Goal: Task Accomplishment & Management: Manage account settings

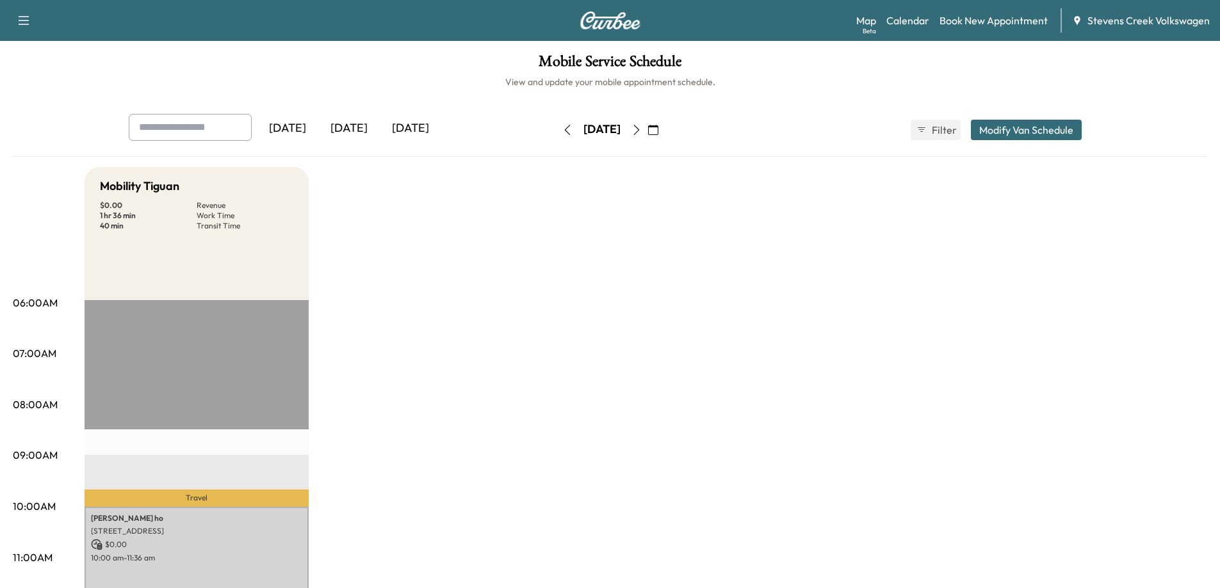
click at [647, 137] on button "button" at bounding box center [637, 130] width 22 height 20
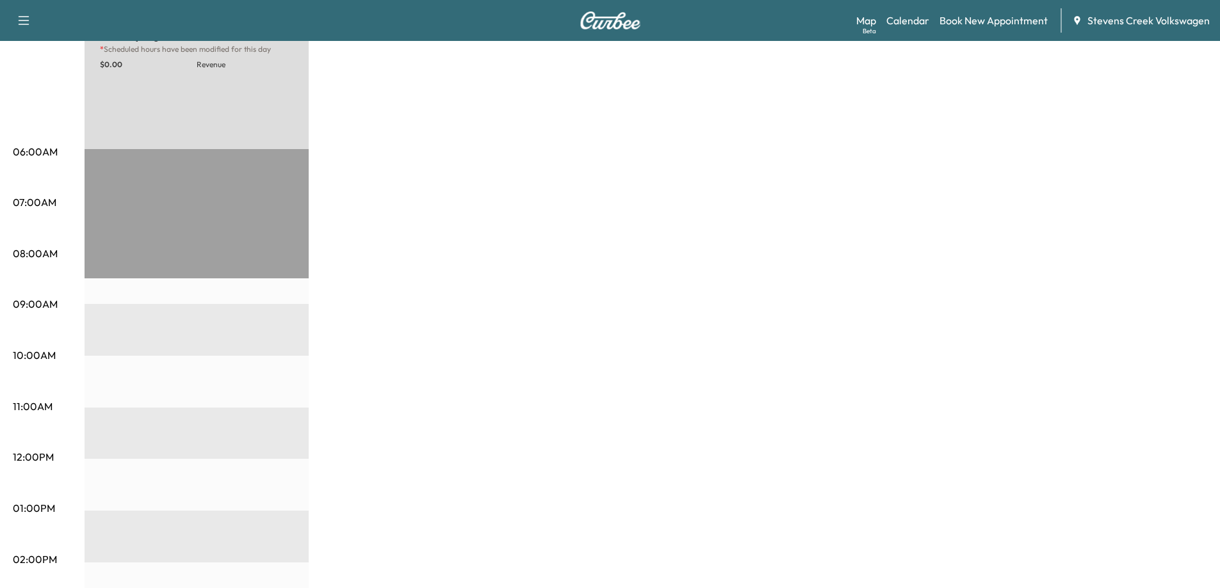
scroll to position [40, 0]
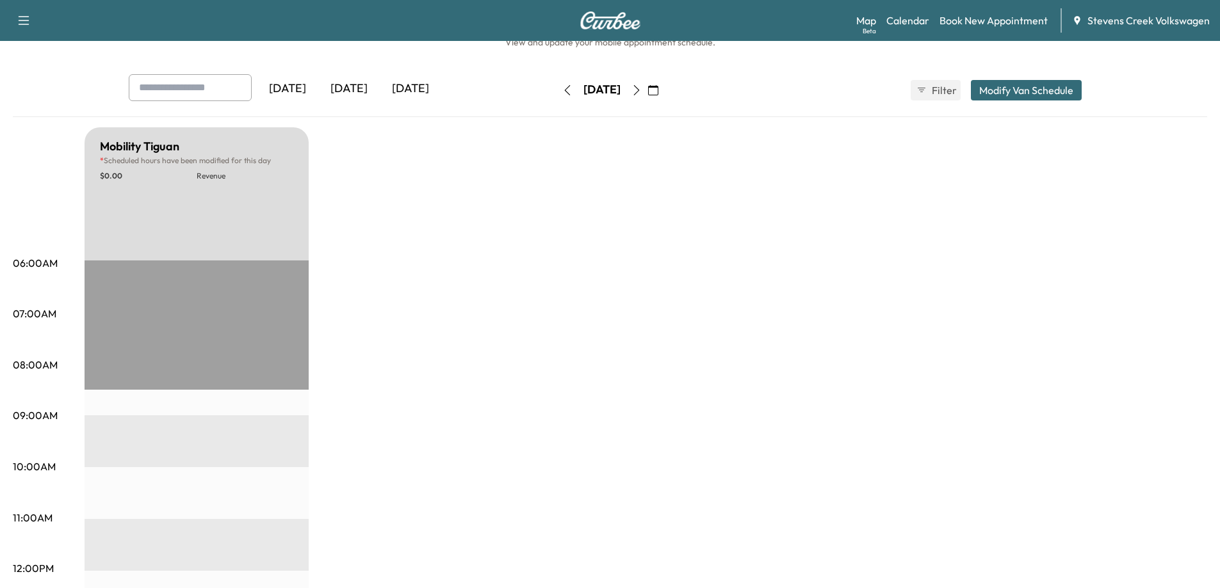
click at [642, 92] on icon "button" at bounding box center [636, 90] width 10 height 10
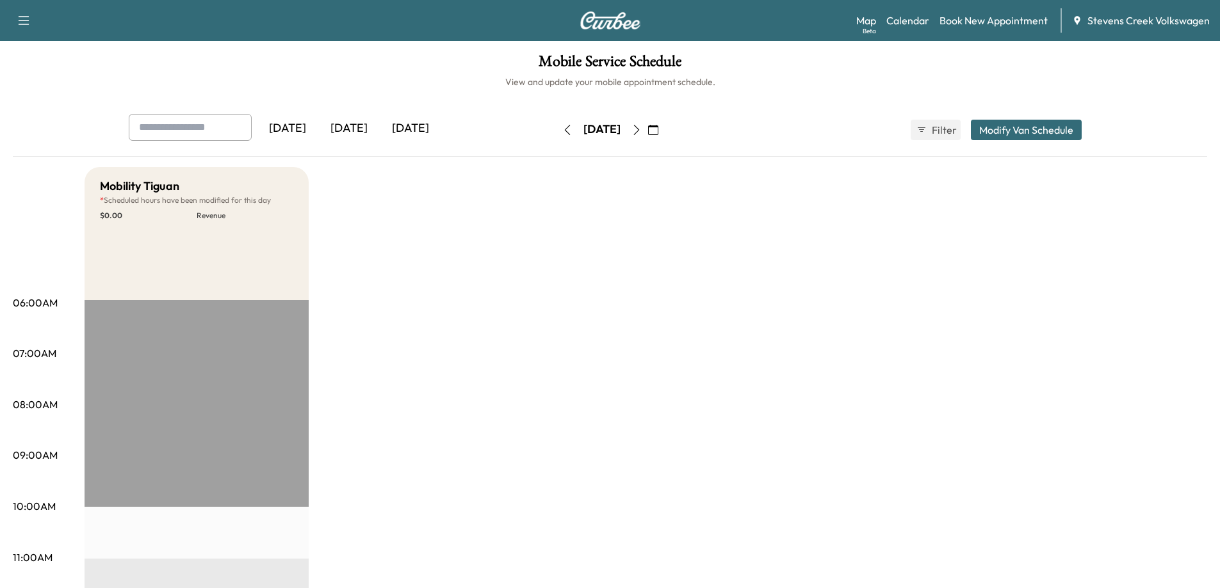
click at [642, 128] on icon "button" at bounding box center [636, 130] width 10 height 10
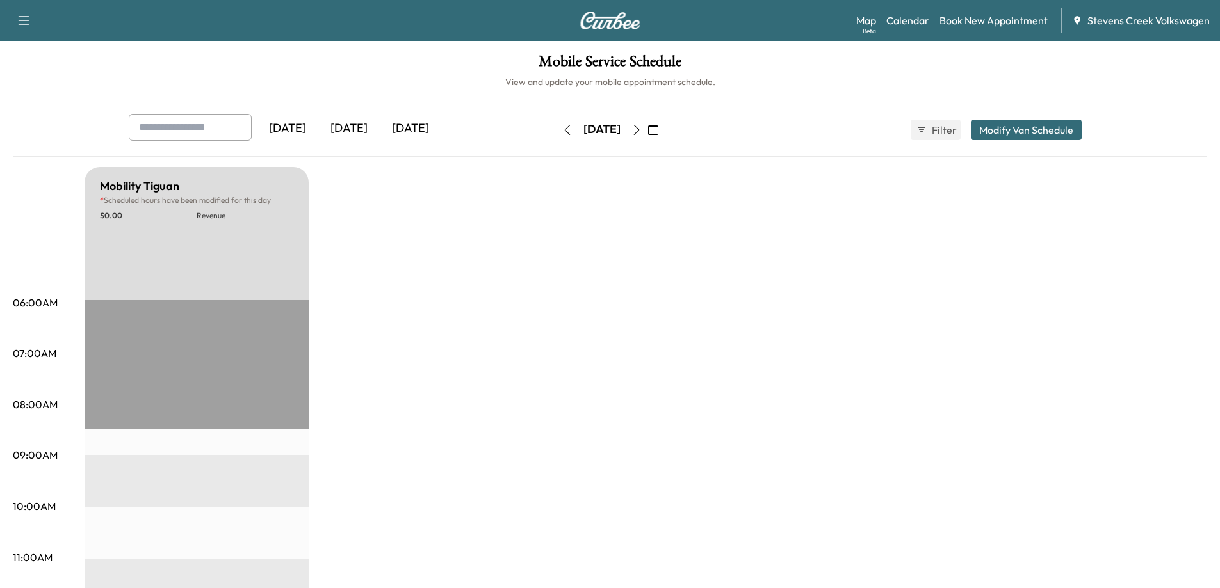
click at [562, 129] on icon "button" at bounding box center [567, 130] width 10 height 10
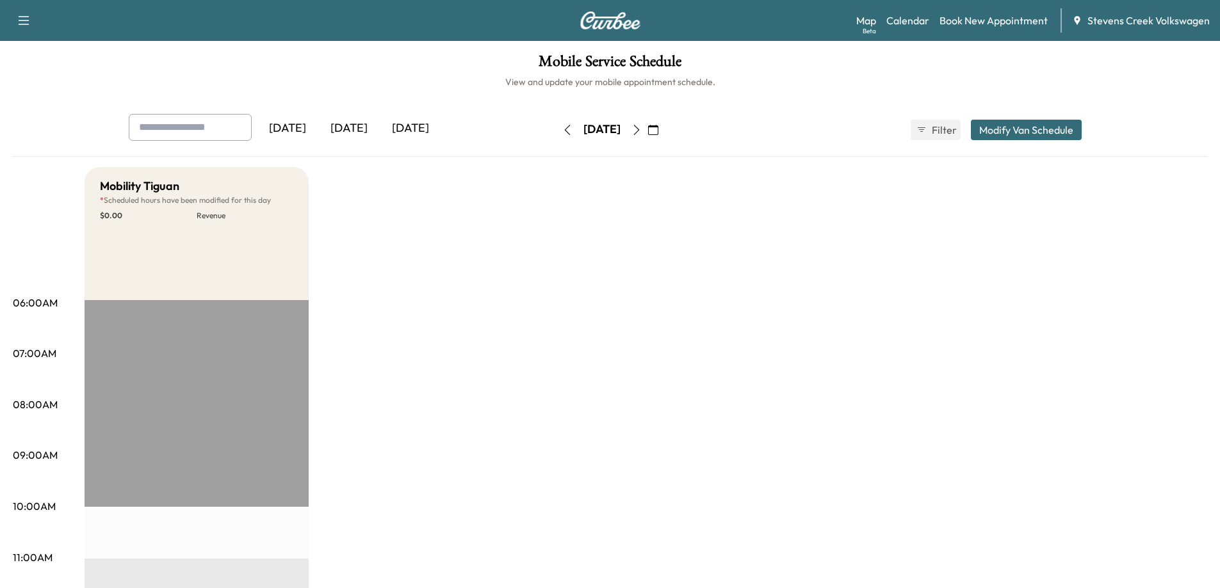
click at [642, 131] on icon "button" at bounding box center [636, 130] width 10 height 10
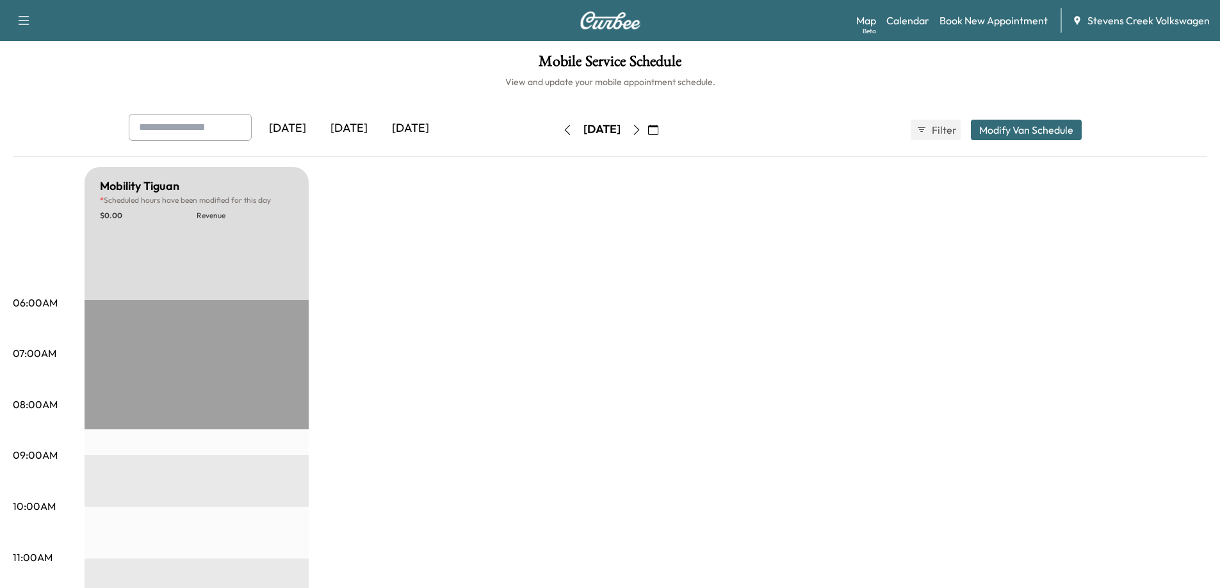
click at [642, 129] on icon "button" at bounding box center [636, 130] width 10 height 10
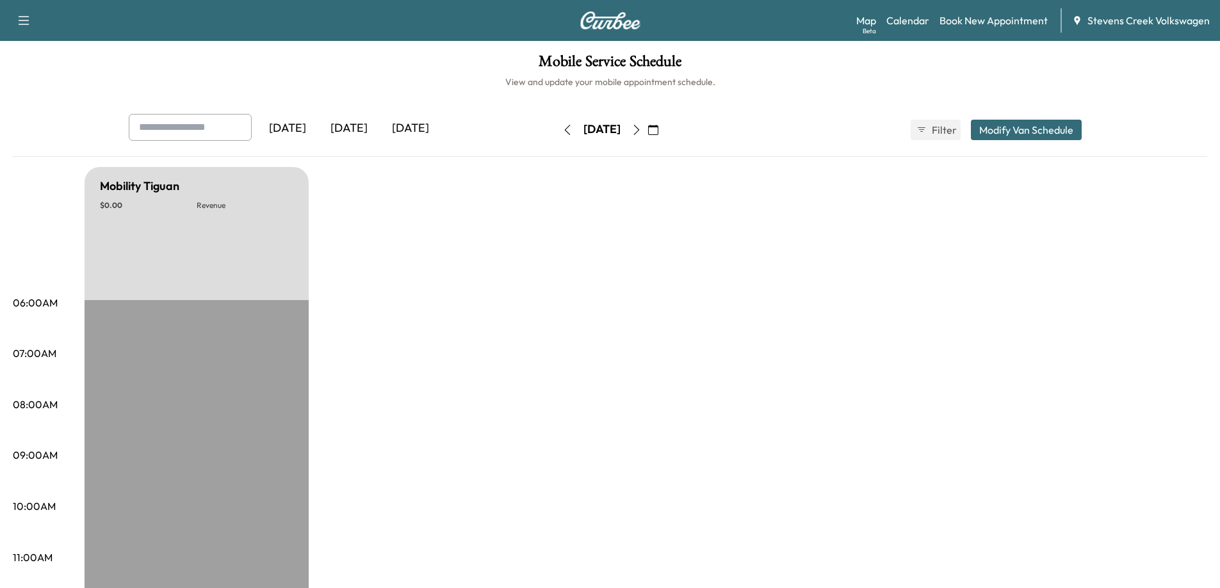
click at [647, 122] on button "button" at bounding box center [637, 130] width 22 height 20
click at [642, 129] on icon "button" at bounding box center [636, 130] width 10 height 10
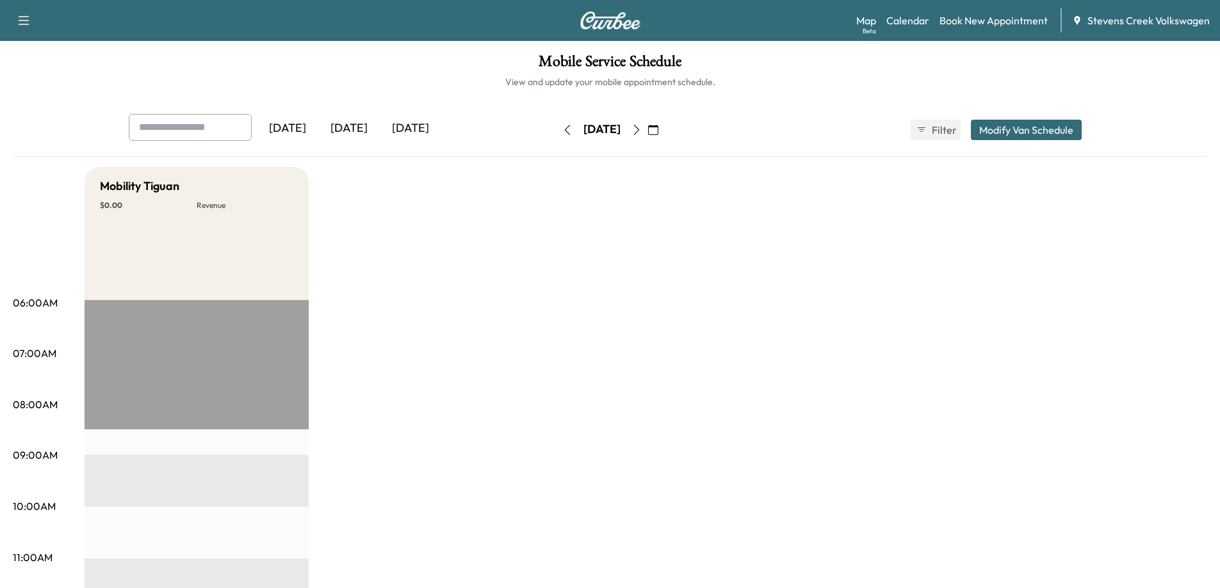
click at [642, 127] on icon "button" at bounding box center [636, 130] width 10 height 10
click at [562, 129] on icon "button" at bounding box center [567, 130] width 10 height 10
click at [1037, 133] on button "Modify Van Schedule" at bounding box center [1026, 130] width 111 height 20
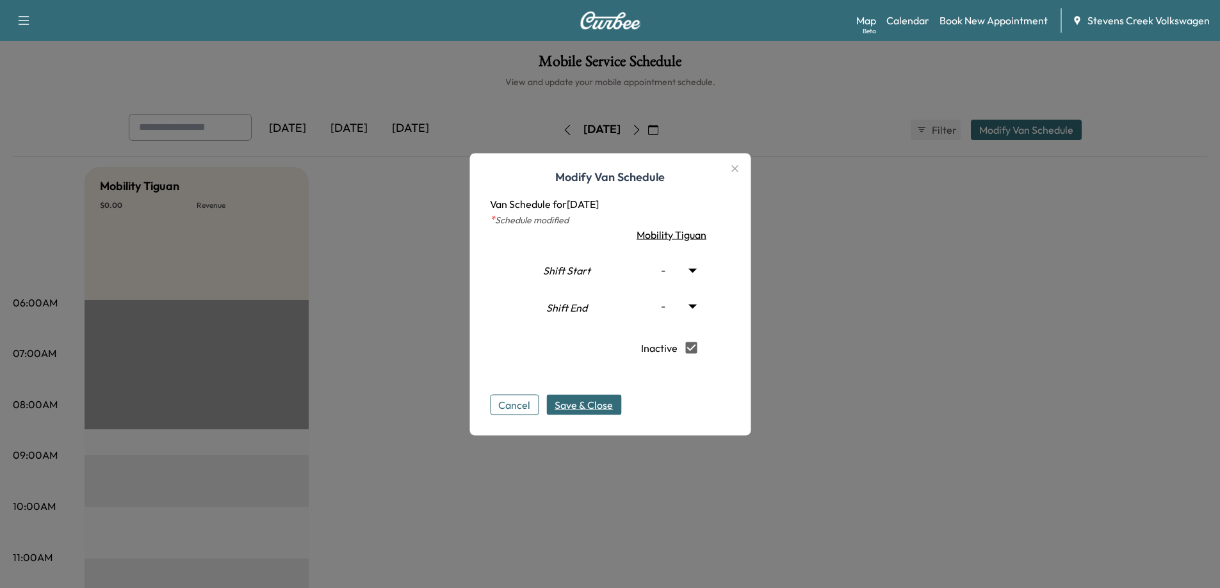
click at [563, 412] on span "Save & Close" at bounding box center [583, 404] width 58 height 15
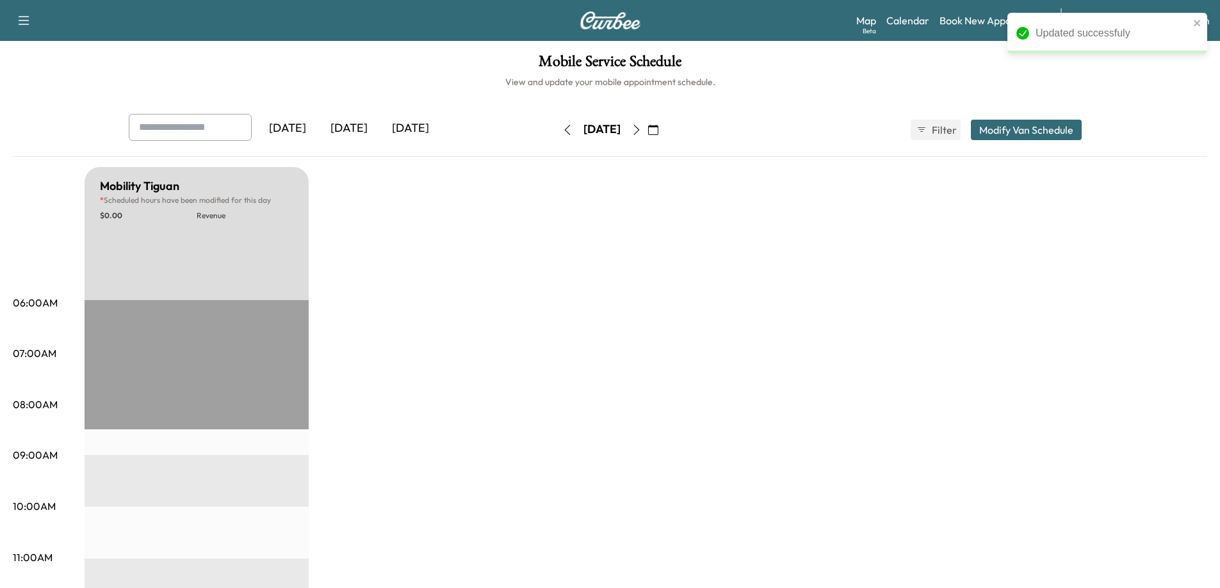
click at [647, 135] on button "button" at bounding box center [637, 130] width 22 height 20
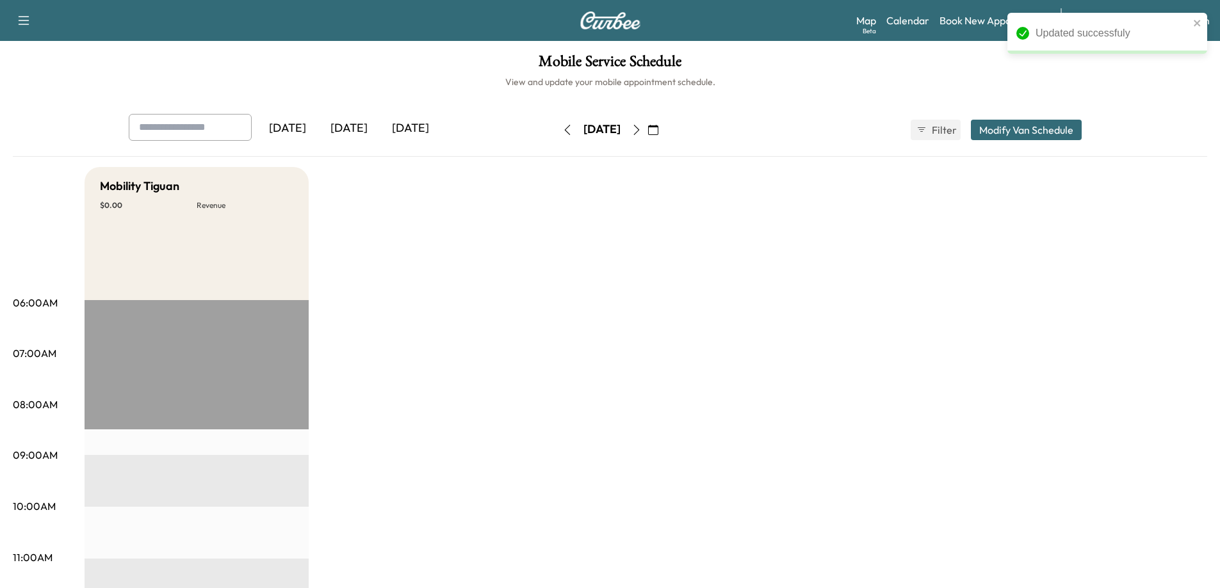
click at [647, 134] on button "button" at bounding box center [637, 130] width 22 height 20
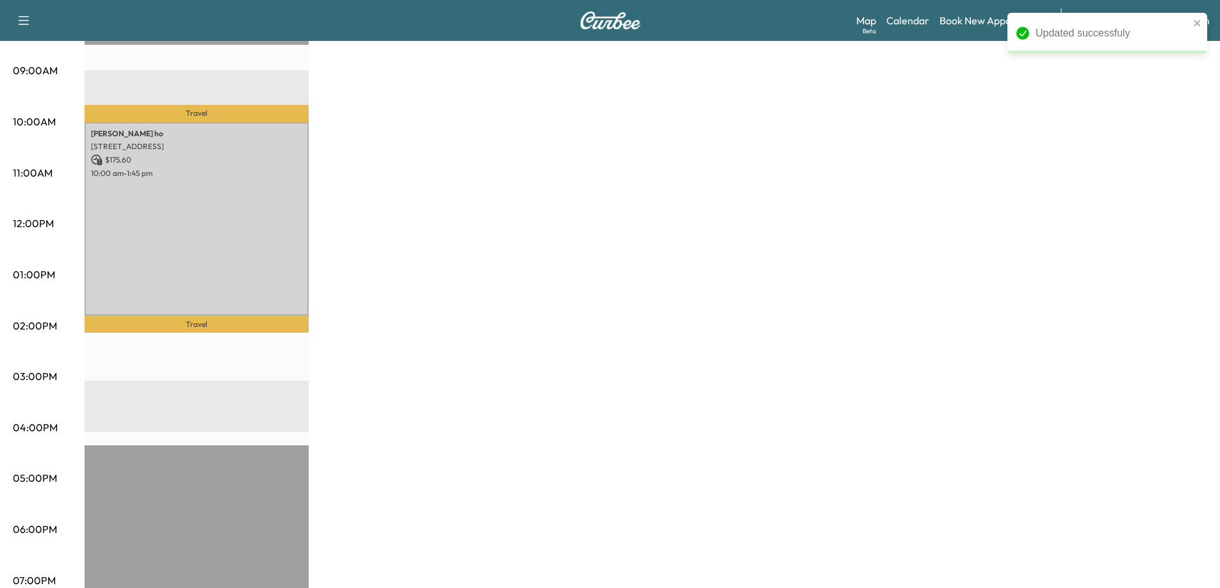
scroll to position [192, 0]
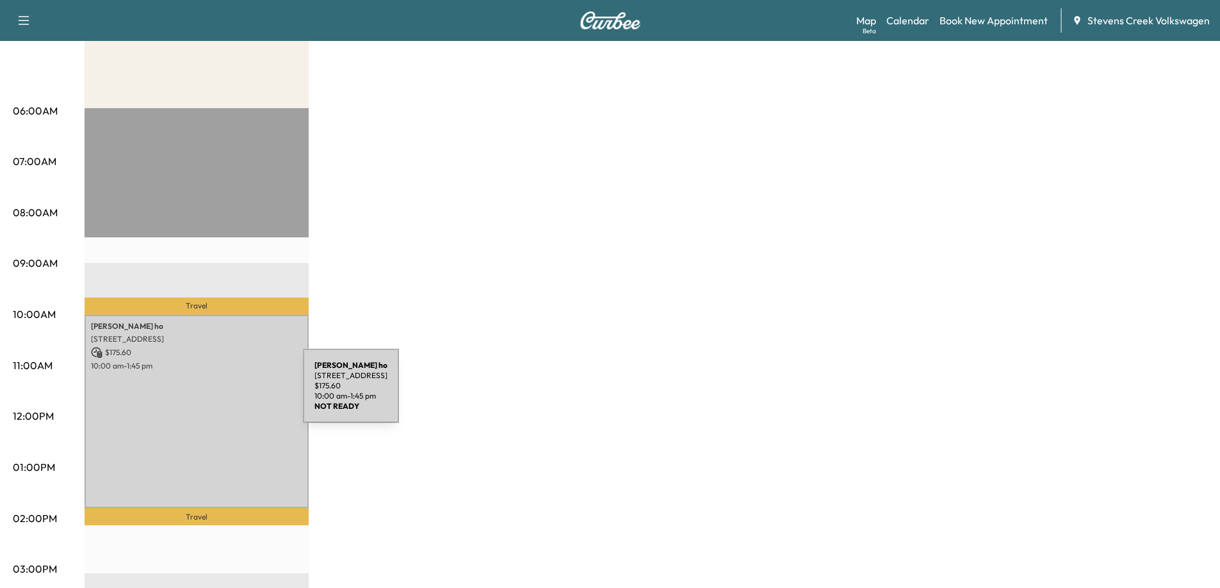
click at [207, 394] on div "[PERSON_NAME] [STREET_ADDRESS] $ 175.60 10:00 am - 1:45 pm" at bounding box center [197, 412] width 224 height 194
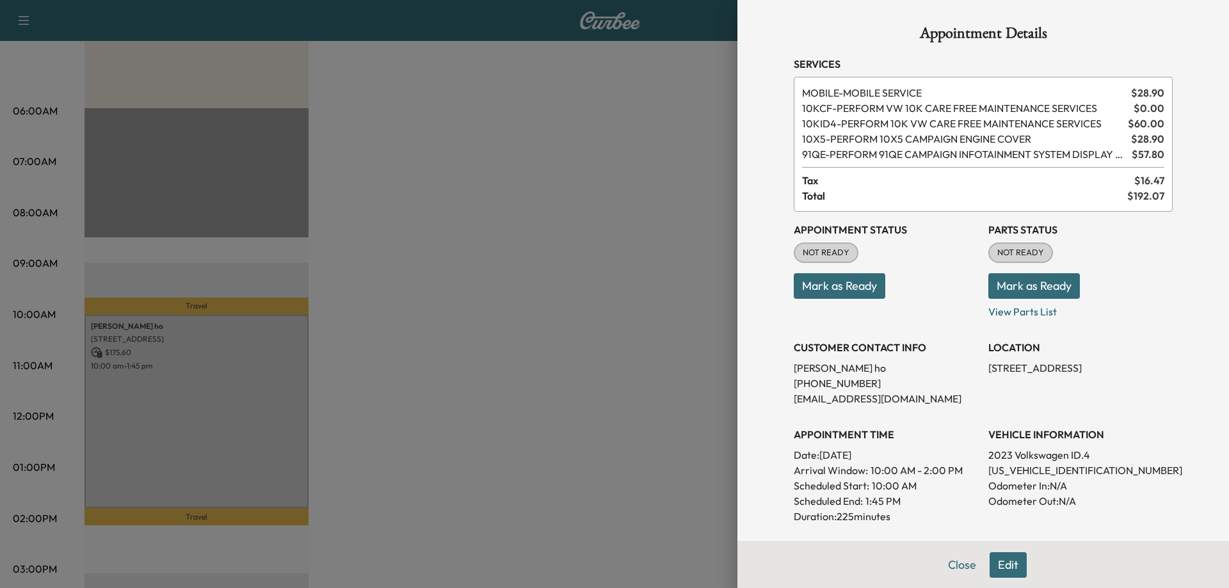
click at [516, 366] on div at bounding box center [614, 294] width 1229 height 588
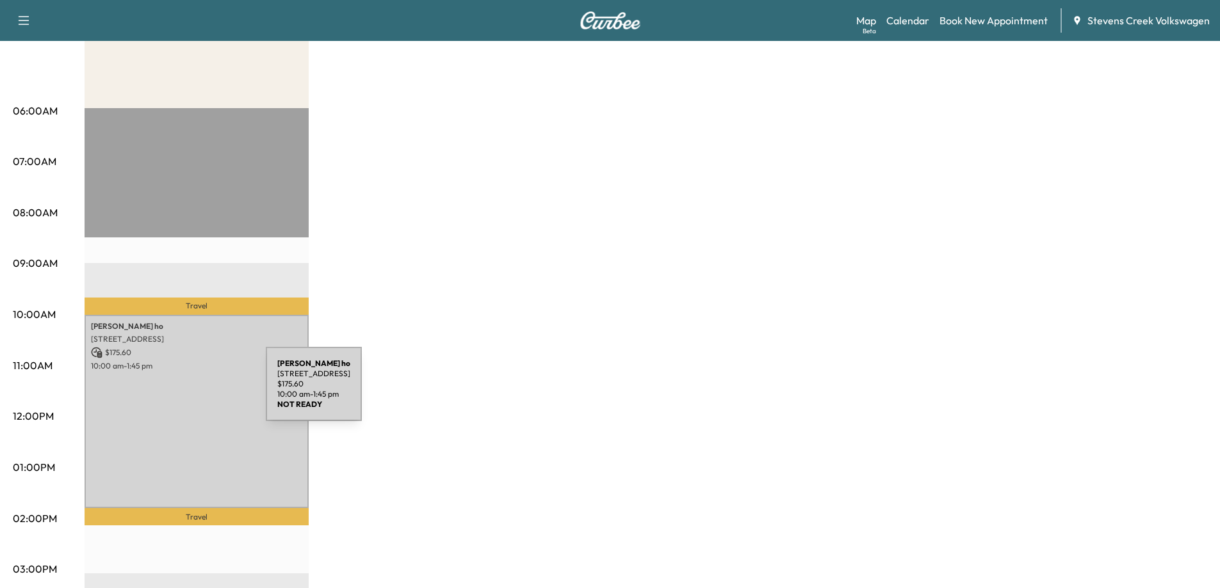
click at [178, 389] on div "[PERSON_NAME] [STREET_ADDRESS] $ 175.60 10:00 am - 1:45 pm" at bounding box center [197, 412] width 224 height 194
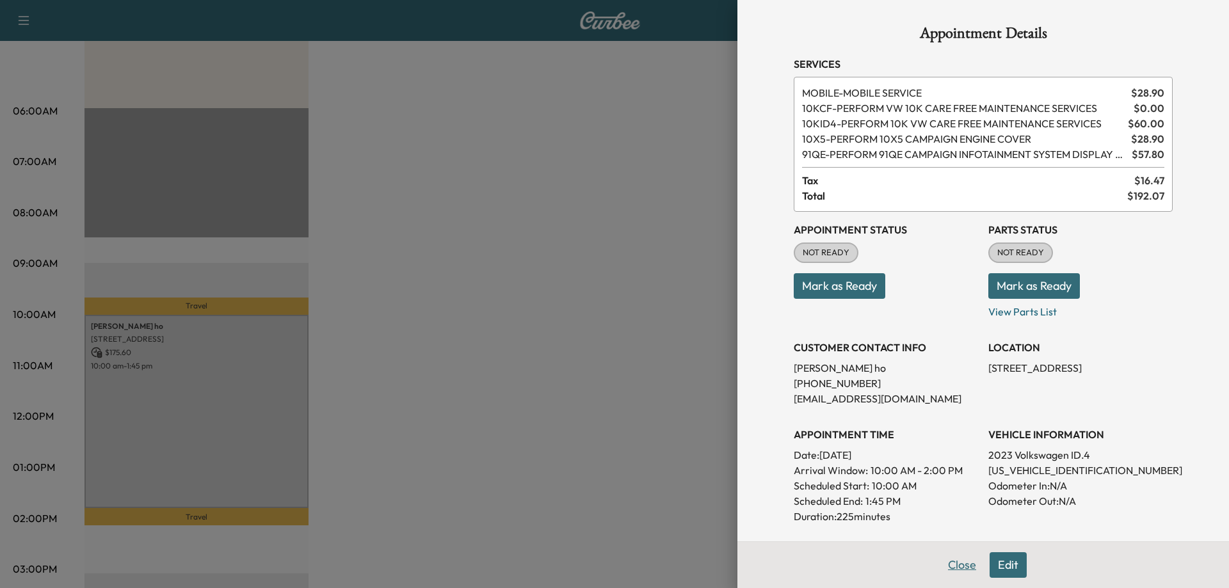
click at [943, 566] on button "Close" at bounding box center [962, 566] width 45 height 26
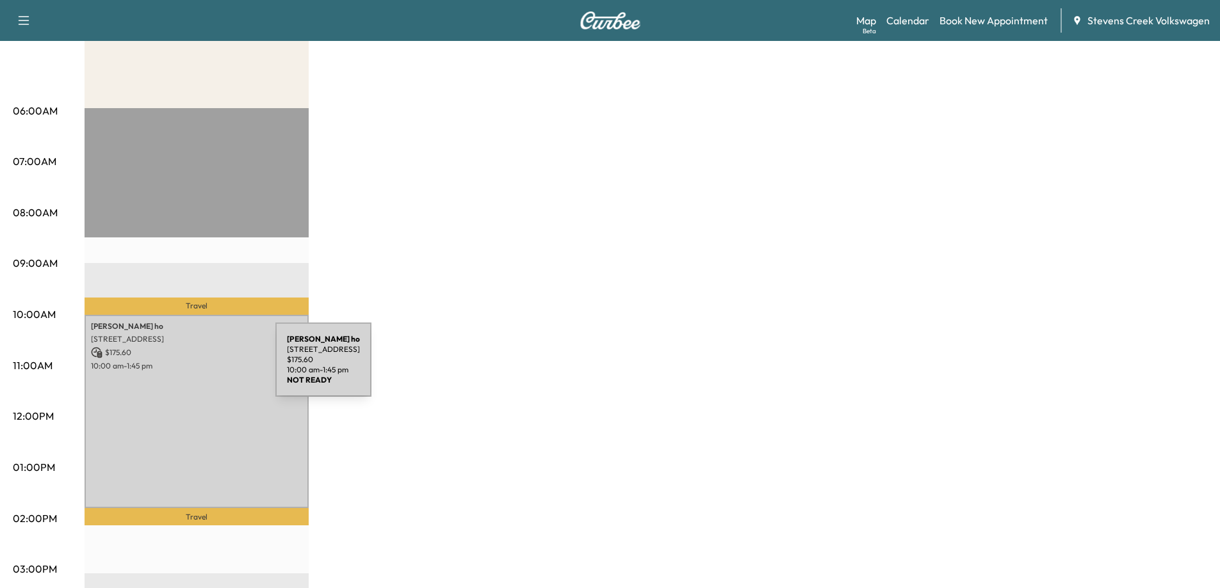
click at [165, 374] on div "[PERSON_NAME] [STREET_ADDRESS] $ 175.60 10:00 am - 1:45 pm" at bounding box center [197, 412] width 224 height 194
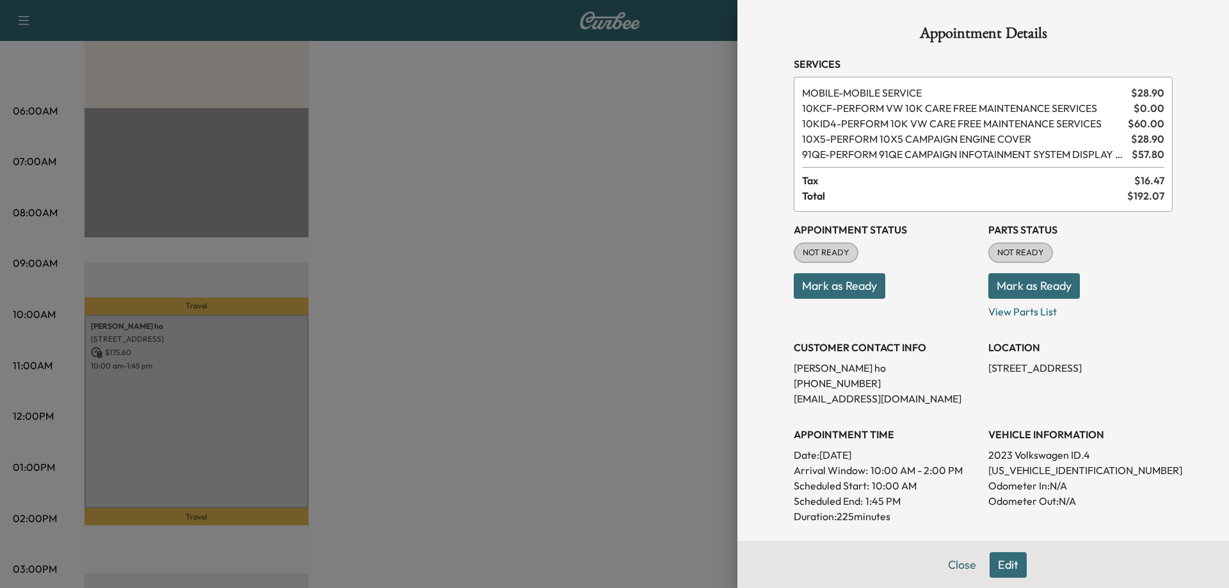
click at [1002, 560] on button "Edit" at bounding box center [1008, 566] width 37 height 26
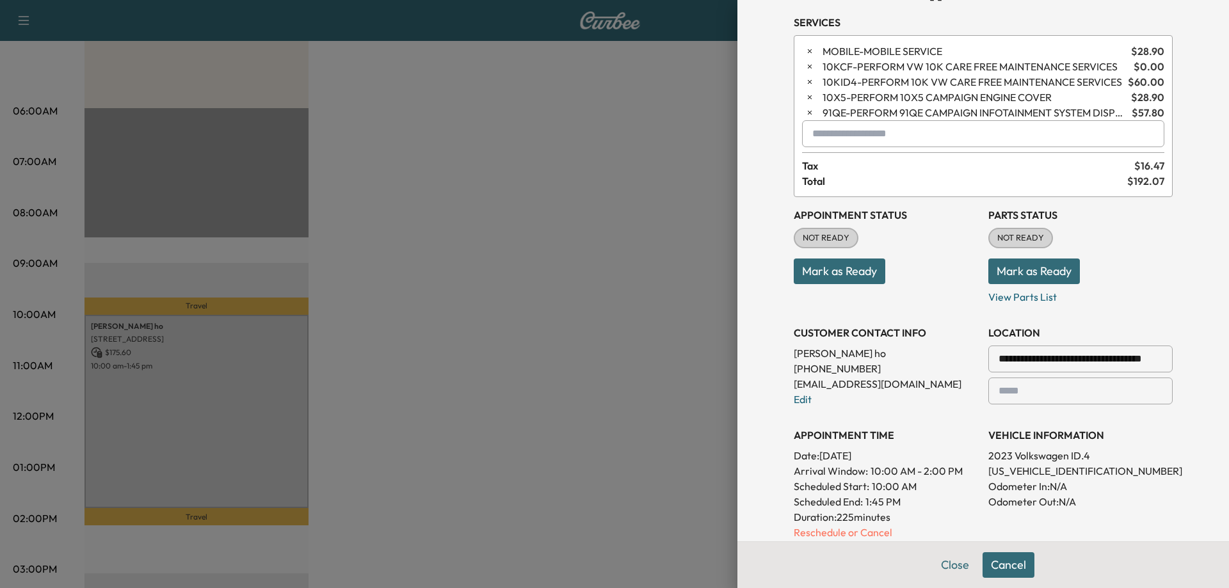
scroll to position [64, 0]
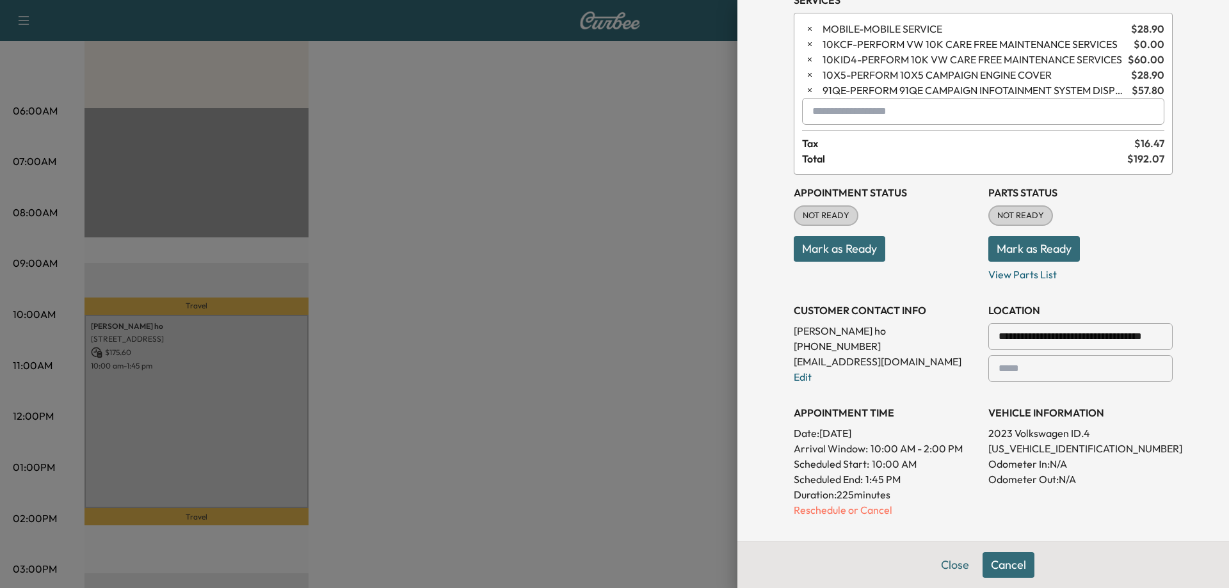
click at [837, 508] on p "Reschedule or Cancel" at bounding box center [886, 510] width 184 height 15
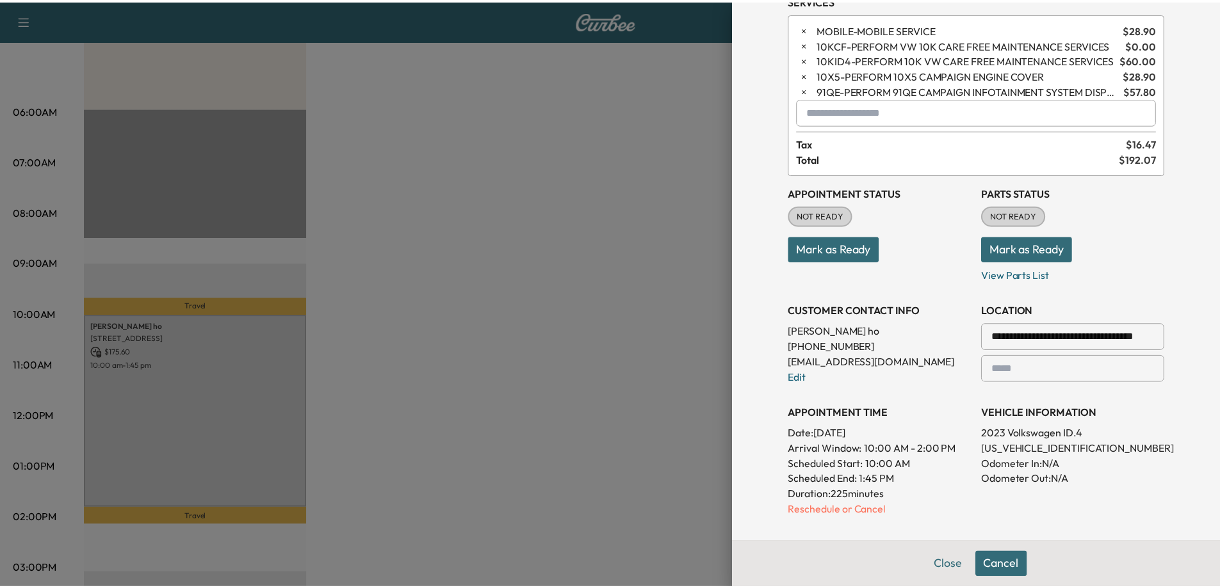
scroll to position [0, 0]
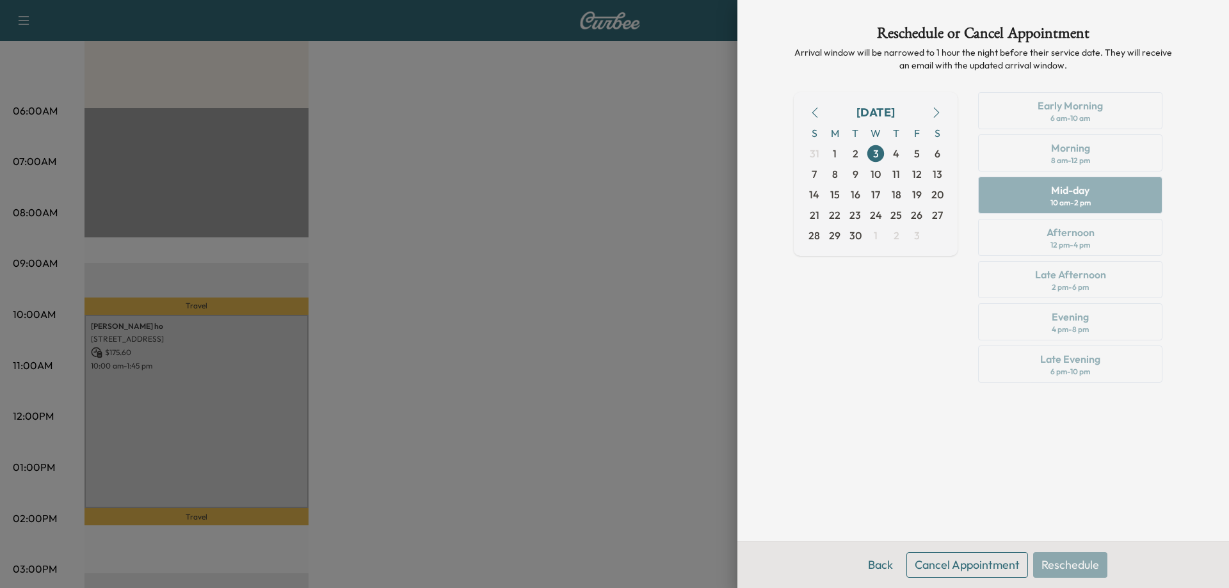
click at [925, 564] on button "Cancel Appointment" at bounding box center [968, 566] width 122 height 26
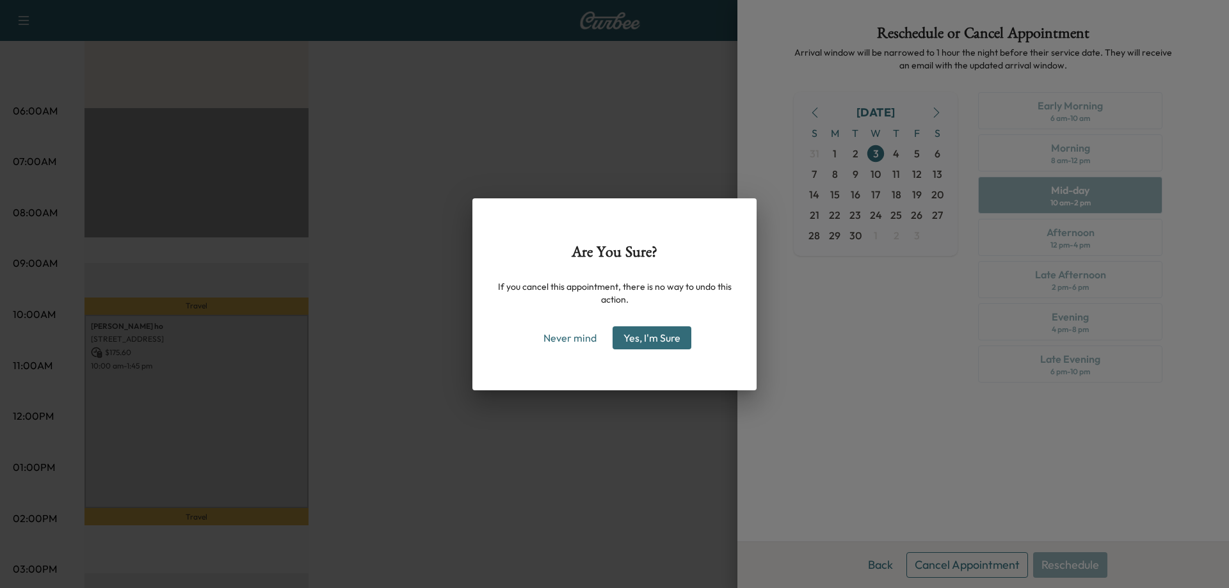
click at [647, 336] on button "Yes, I'm Sure" at bounding box center [652, 338] width 79 height 23
